Goal: Task Accomplishment & Management: Manage account settings

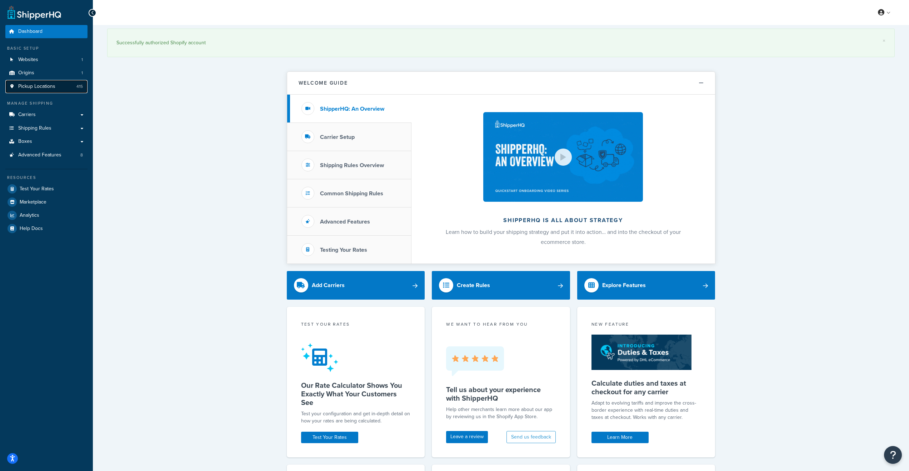
click at [44, 87] on span "Pickup Locations" at bounding box center [36, 87] width 37 height 6
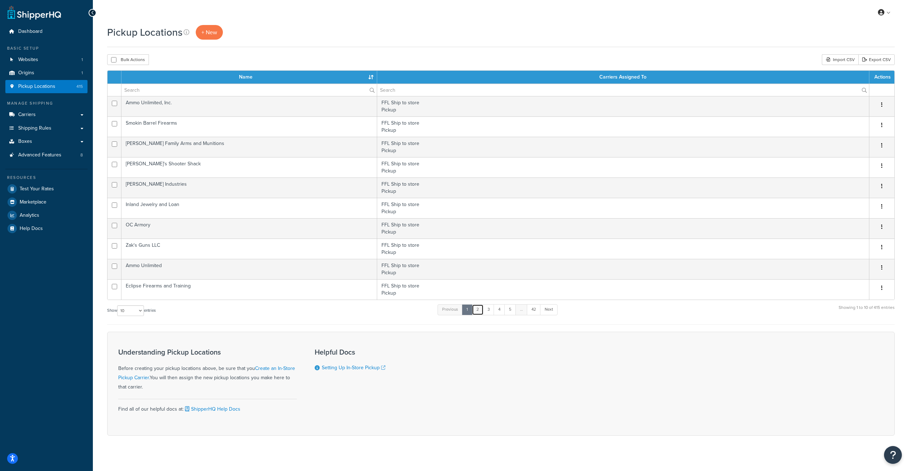
click at [482, 310] on link "2" at bounding box center [478, 309] width 12 height 11
click at [488, 310] on link "3" at bounding box center [487, 309] width 11 height 11
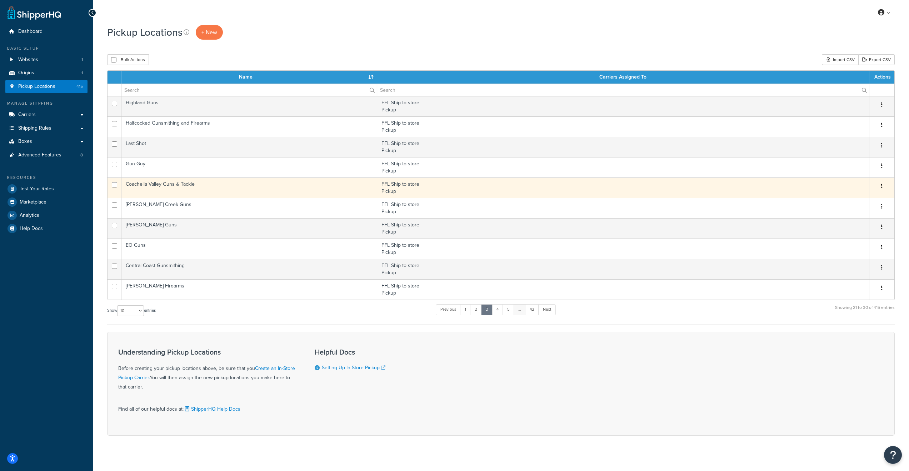
click at [155, 184] on td "Coachella Valley Guns & Tackle" at bounding box center [249, 188] width 256 height 20
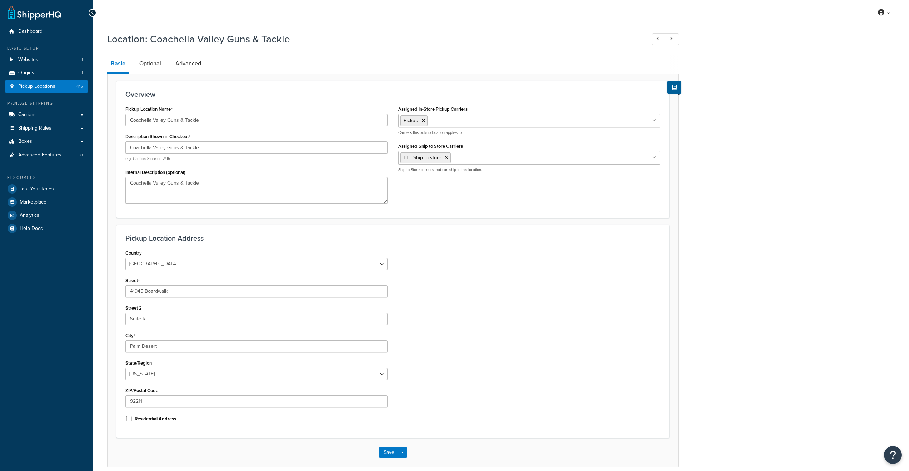
select select "5"
click at [216, 184] on textarea "Coachella Valley Guns & Tackle" at bounding box center [256, 190] width 262 height 26
click at [226, 191] on textarea "Coachella Valley Guns & Tackle" at bounding box center [256, 190] width 262 height 26
click at [206, 184] on textarea "Coachella Valley Guns & Tackle" at bounding box center [256, 190] width 262 height 26
click at [40, 89] on span "Pickup Locations" at bounding box center [36, 87] width 37 height 6
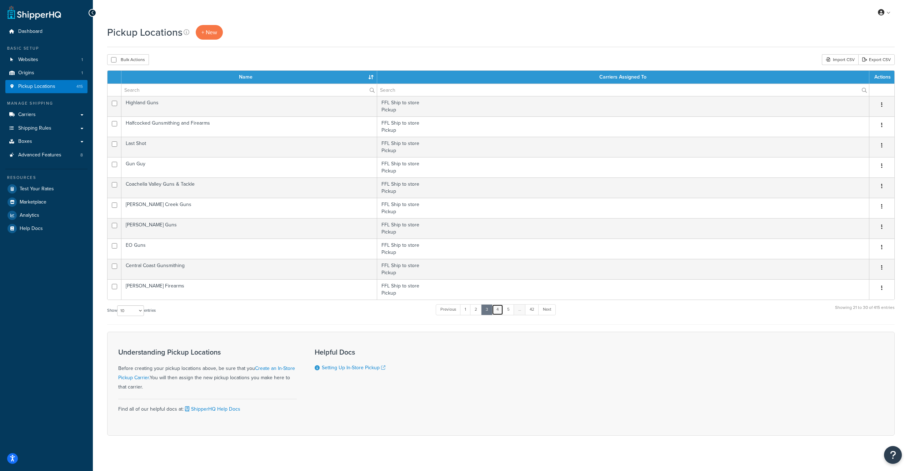
click at [500, 307] on link "4" at bounding box center [497, 309] width 11 height 11
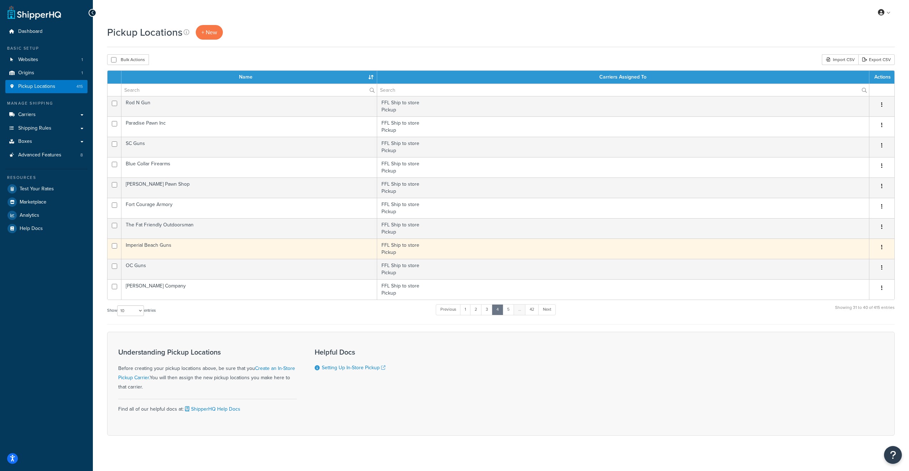
click at [149, 248] on td "Imperial Beach Guns" at bounding box center [249, 249] width 256 height 20
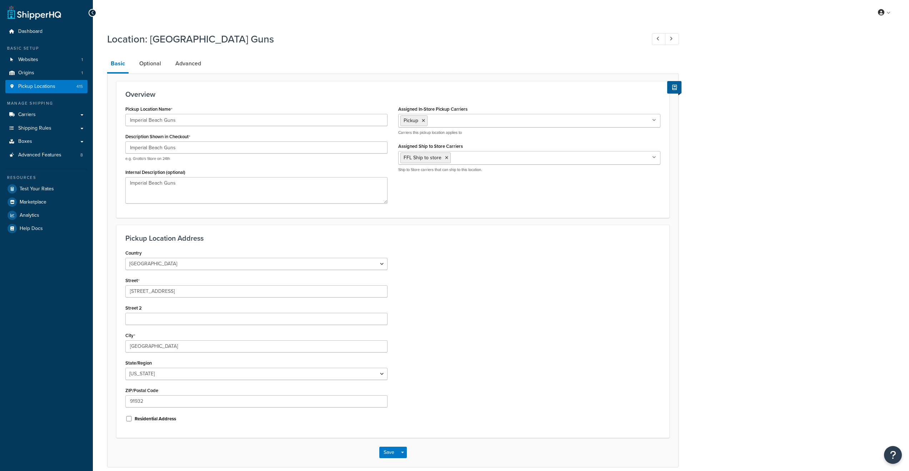
select select "5"
click at [183, 186] on textarea "Imperial Beach Guns" at bounding box center [256, 190] width 262 height 26
click at [33, 88] on span "Pickup Locations" at bounding box center [36, 87] width 37 height 6
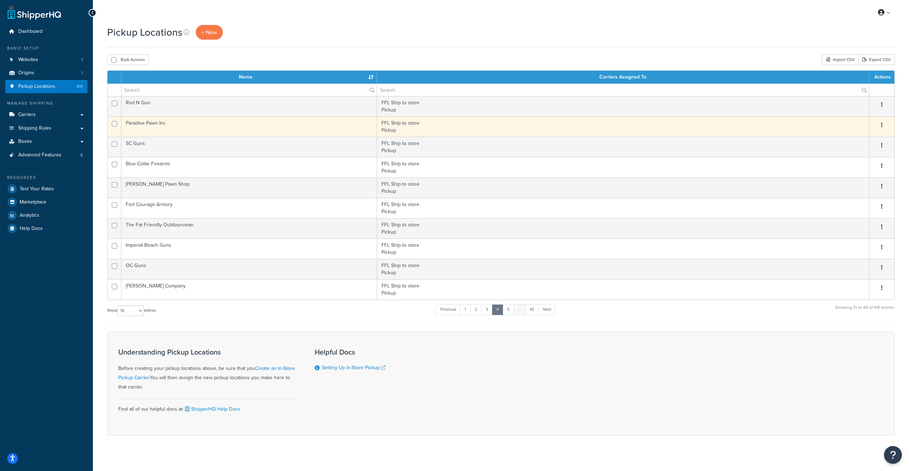
click at [144, 123] on td "Paradise Pawn Inc" at bounding box center [249, 126] width 256 height 20
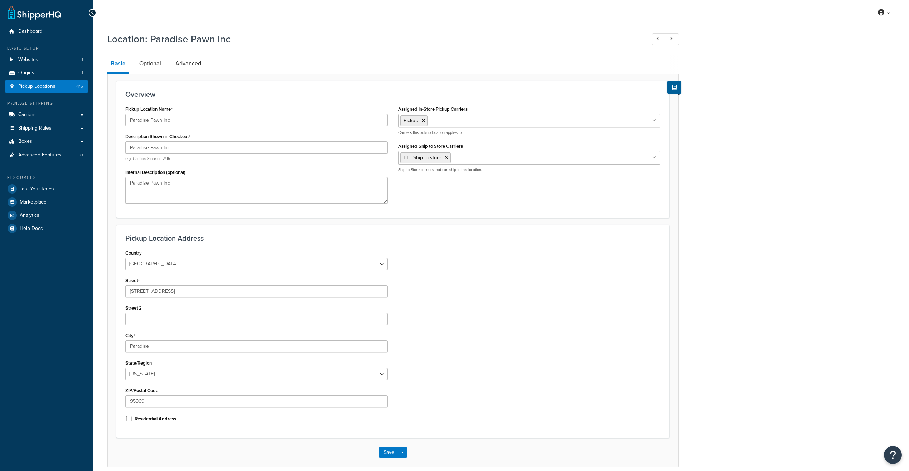
select select "5"
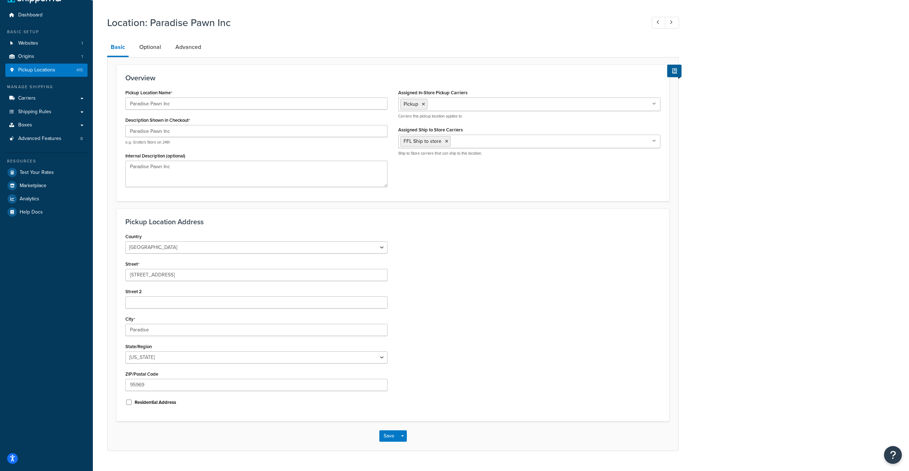
scroll to position [32, 0]
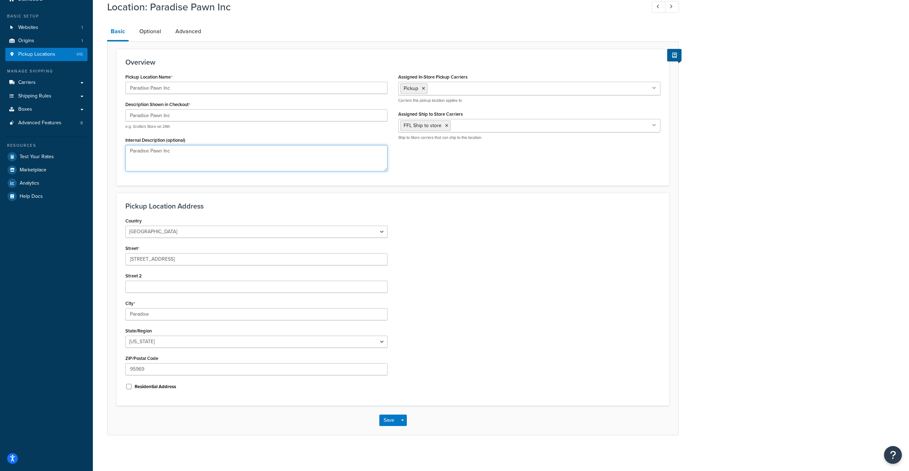
click at [178, 154] on textarea "Paradise Pawn Inc" at bounding box center [256, 158] width 262 height 26
drag, startPoint x: 175, startPoint y: 116, endPoint x: 183, endPoint y: 99, distance: 18.7
click at [175, 117] on input "Paradise Pawn Inc" at bounding box center [256, 115] width 262 height 12
click at [176, 88] on input "Paradise Pawn Inc" at bounding box center [256, 88] width 262 height 12
click at [152, 33] on link "Optional" at bounding box center [150, 31] width 29 height 17
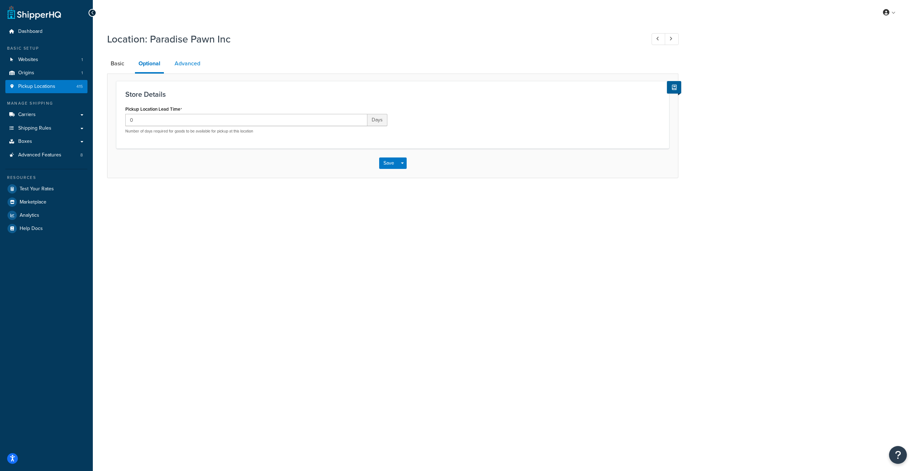
click at [193, 65] on link "Advanced" at bounding box center [187, 63] width 33 height 17
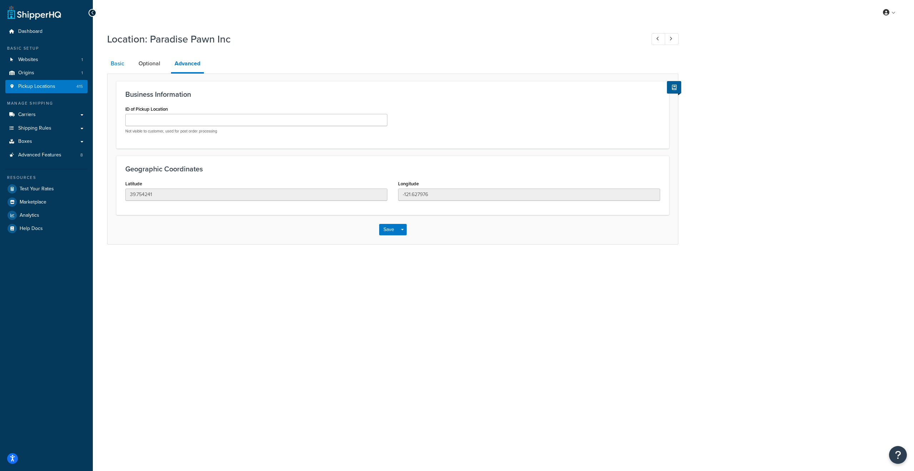
click at [116, 64] on link "Basic" at bounding box center [117, 63] width 21 height 17
select select "5"
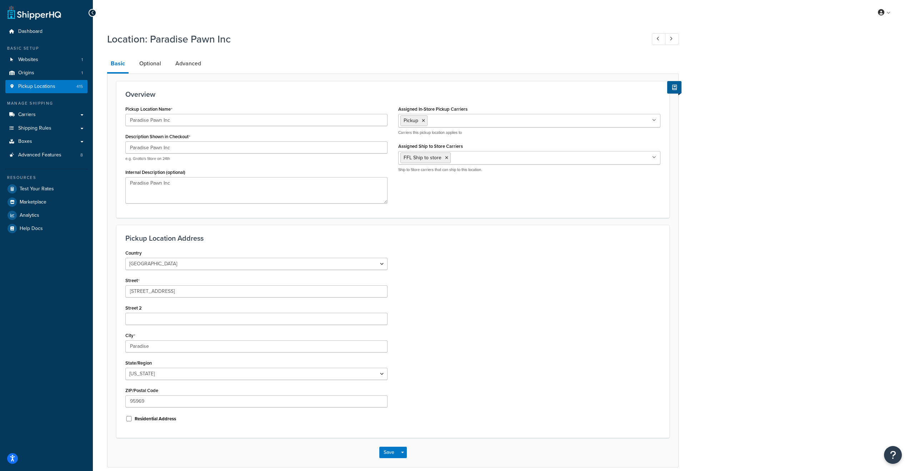
click at [772, 189] on div "Location: Paradise Pawn Inc Basic Optional Advanced Overview Pickup Location Na…" at bounding box center [501, 257] width 816 height 457
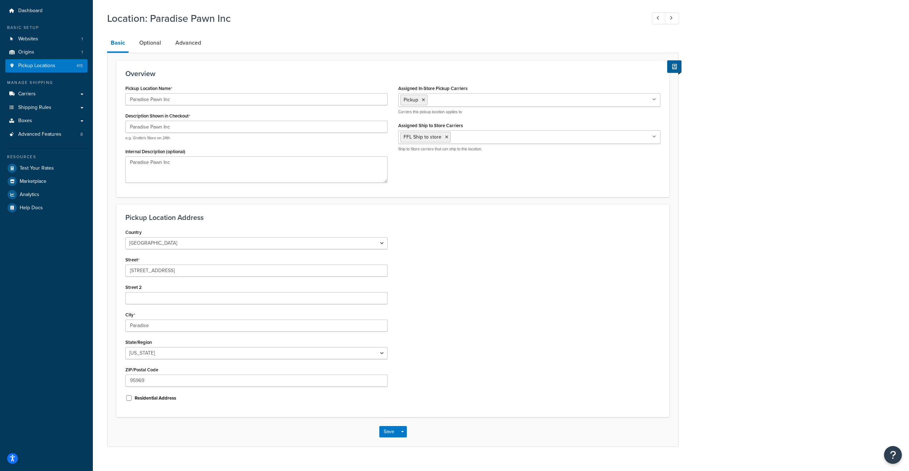
scroll to position [32, 0]
